Goal: Information Seeking & Learning: Find specific fact

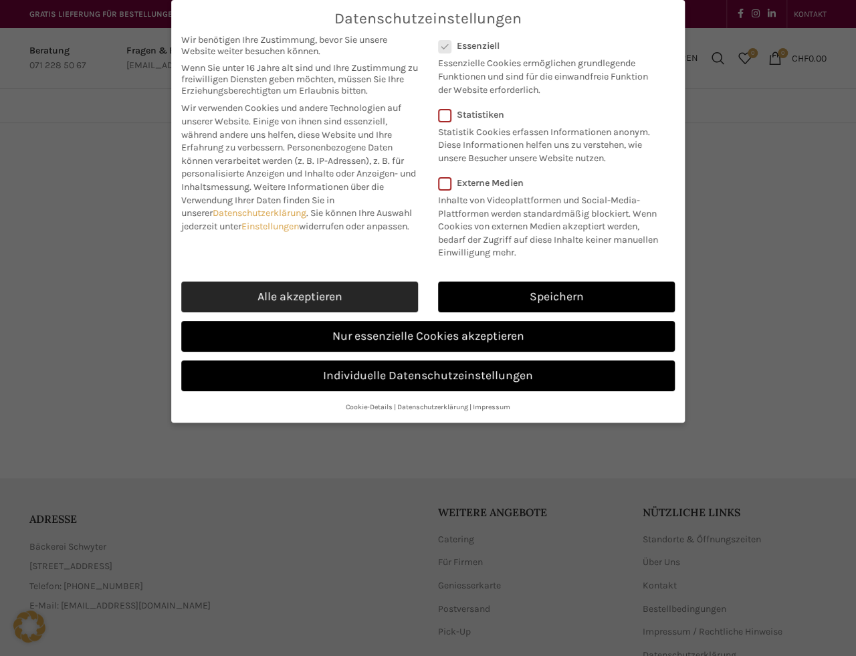
click at [314, 297] on link "Alle akzeptieren" at bounding box center [299, 297] width 237 height 31
checkbox input "true"
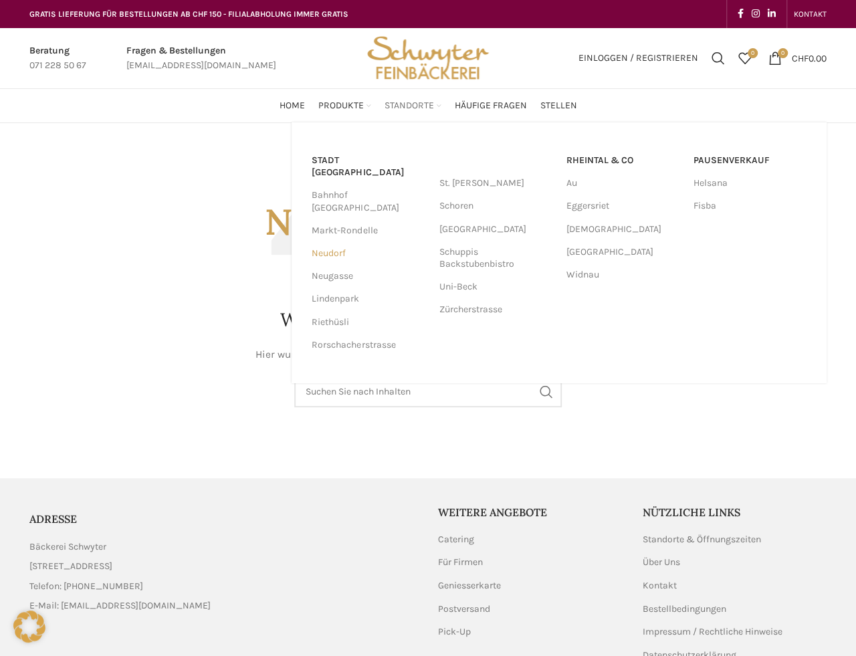
click at [338, 242] on link "Neudorf" at bounding box center [369, 253] width 114 height 23
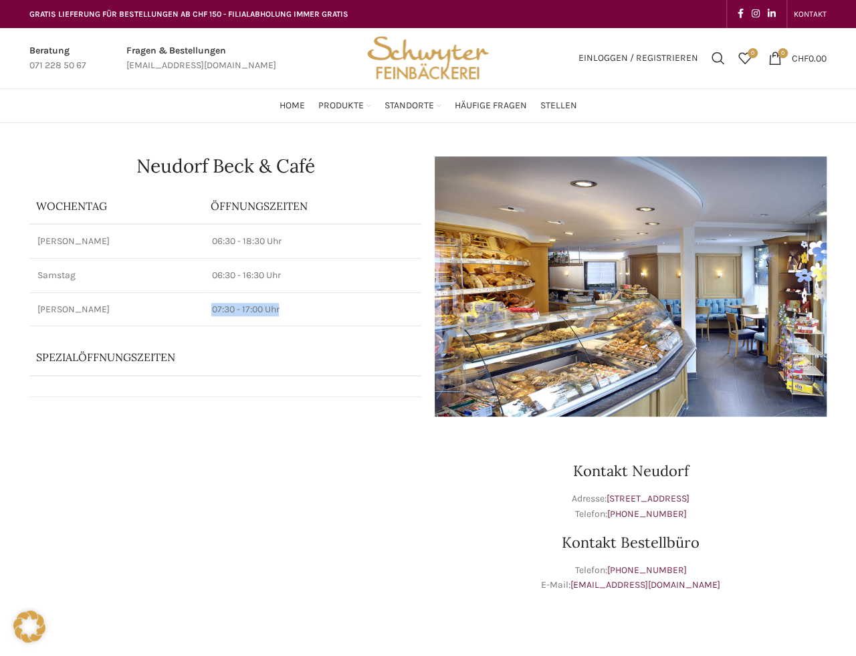
drag, startPoint x: 211, startPoint y: 308, endPoint x: 286, endPoint y: 308, distance: 75.6
click at [286, 308] on p "07:30 - 17:00 Uhr" at bounding box center [312, 309] width 202 height 13
